Goal: Entertainment & Leisure: Consume media (video, audio)

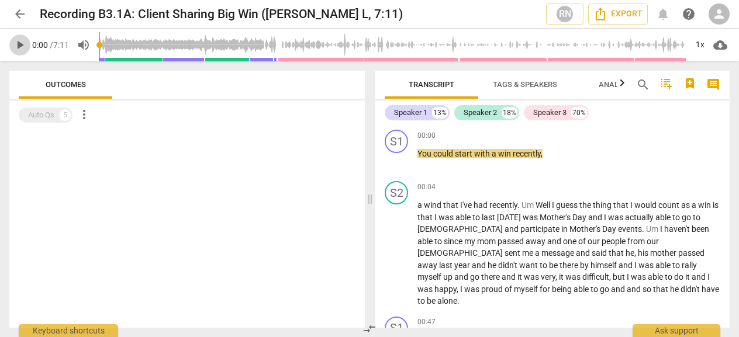
click at [18, 36] on button "play_arrow" at bounding box center [19, 44] width 21 height 21
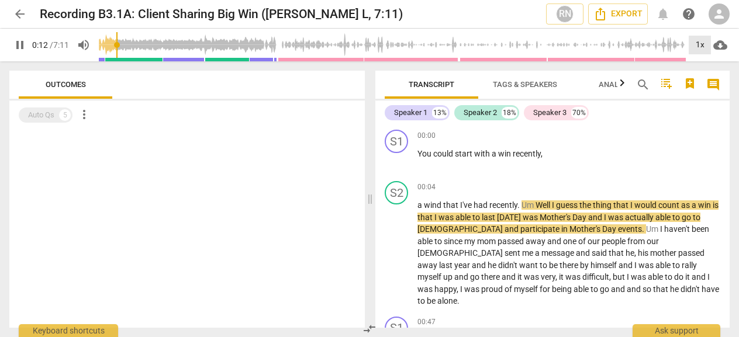
click at [704, 50] on div "1x" at bounding box center [700, 45] width 22 height 19
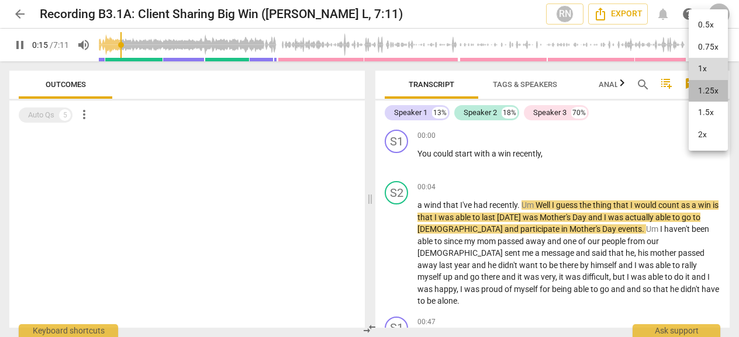
click at [710, 88] on li "1.25x" at bounding box center [708, 91] width 39 height 22
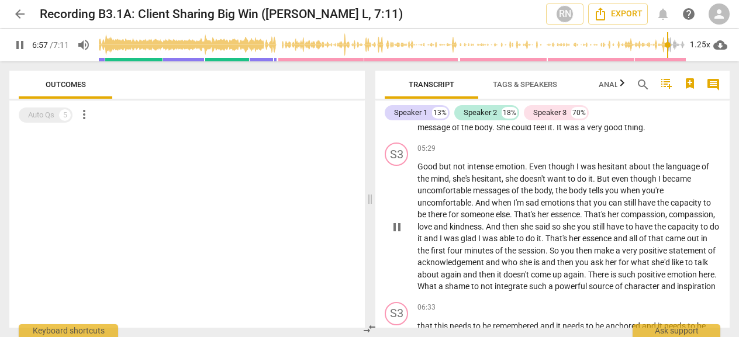
scroll to position [1185, 0]
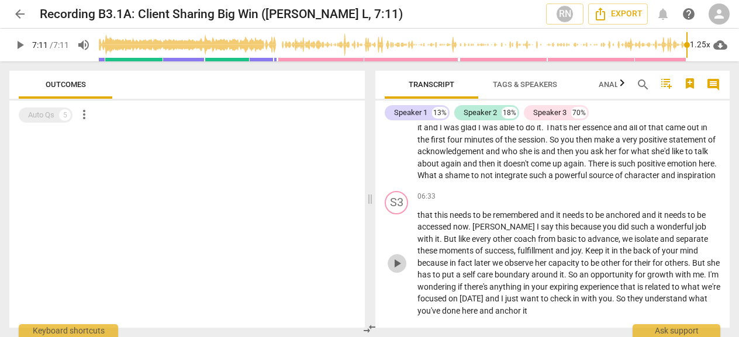
click at [395, 257] on span "play_arrow" at bounding box center [397, 264] width 14 height 14
type input "431"
click at [16, 9] on span "arrow_back" at bounding box center [20, 14] width 14 height 14
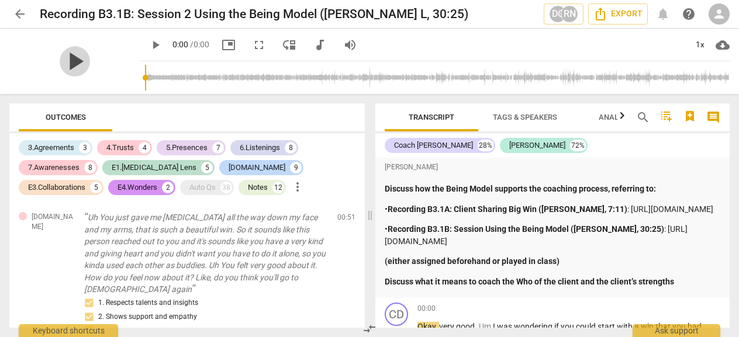
click at [90, 60] on span "play_arrow" at bounding box center [75, 61] width 30 height 30
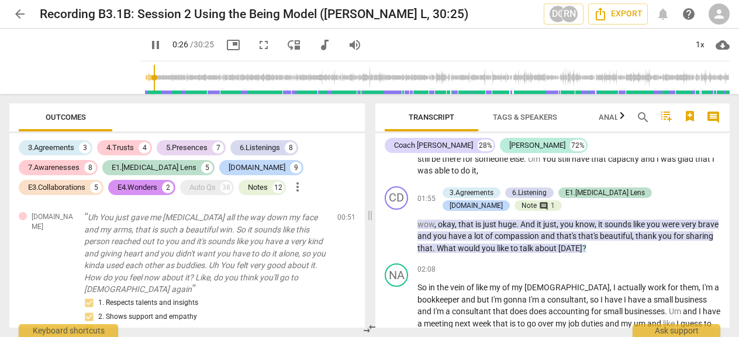
scroll to position [540, 0]
click at [400, 264] on div "NA" at bounding box center [396, 275] width 23 height 23
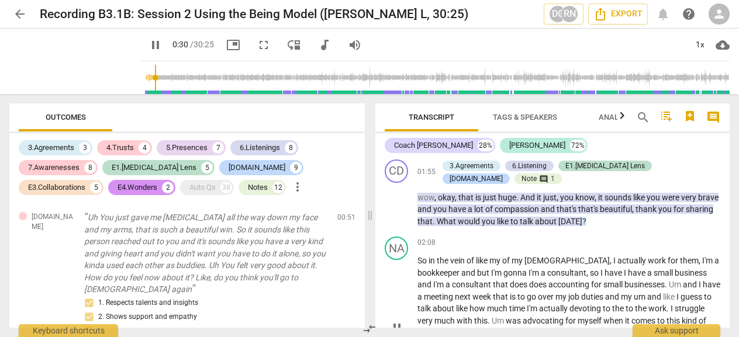
scroll to position [575, 0]
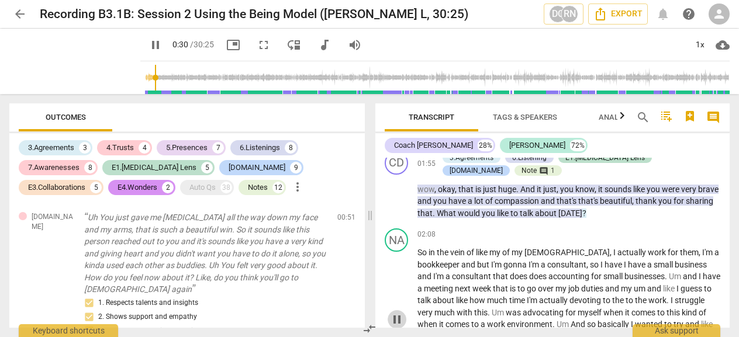
click at [400, 313] on span "pause" at bounding box center [397, 320] width 14 height 14
click at [400, 313] on span "play_arrow" at bounding box center [397, 320] width 14 height 14
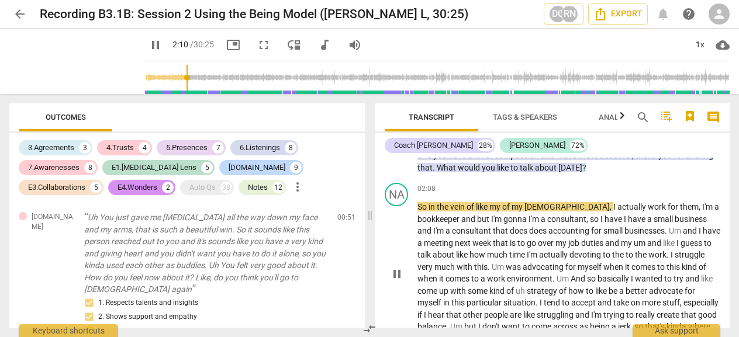
scroll to position [622, 0]
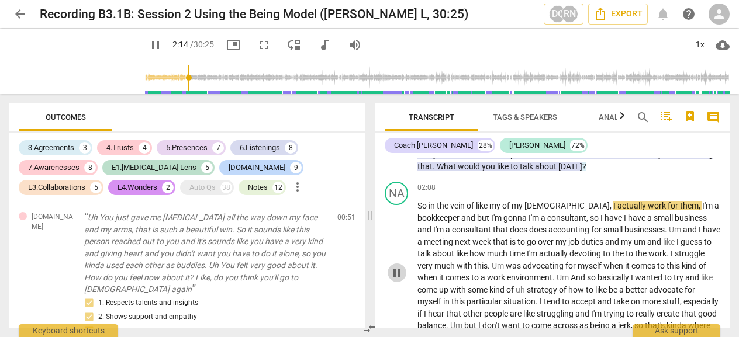
click at [396, 266] on span "pause" at bounding box center [397, 273] width 14 height 14
type input "135"
